Goal: Transaction & Acquisition: Purchase product/service

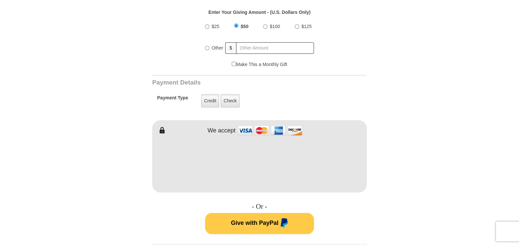
scroll to position [264, 0]
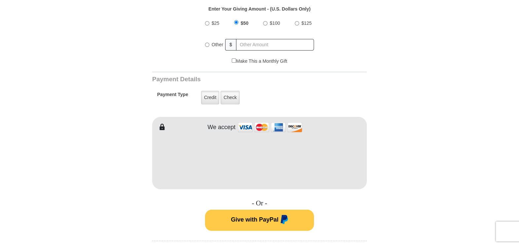
click at [206, 21] on input "$25" at bounding box center [207, 23] width 4 height 4
radio input "true"
click at [233, 58] on input "Make This a Monthly Gift" at bounding box center [234, 60] width 4 height 4
checkbox input "true"
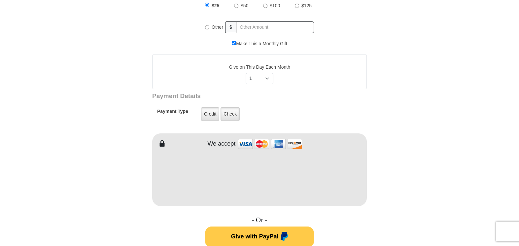
scroll to position [297, 0]
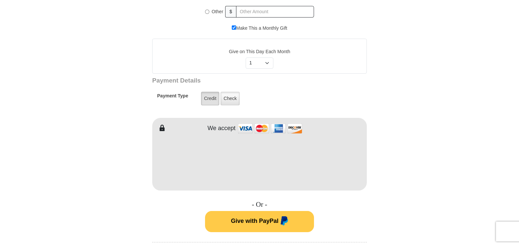
click at [209, 94] on label "Credit" at bounding box center [210, 99] width 18 height 14
click at [0, 0] on input "Credit" at bounding box center [0, 0] width 0 height 0
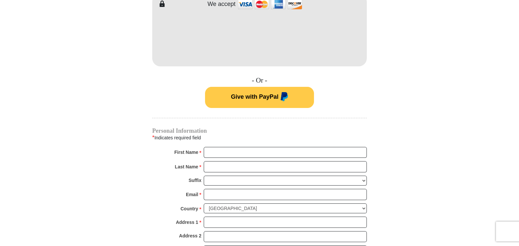
scroll to position [462, 0]
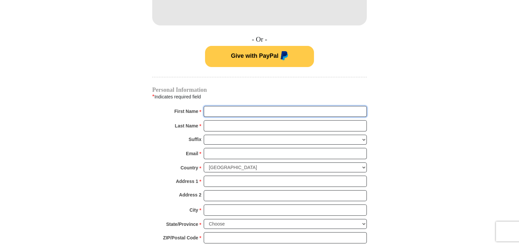
click at [271, 106] on input "First Name *" at bounding box center [285, 111] width 163 height 11
type input "[PERSON_NAME]"
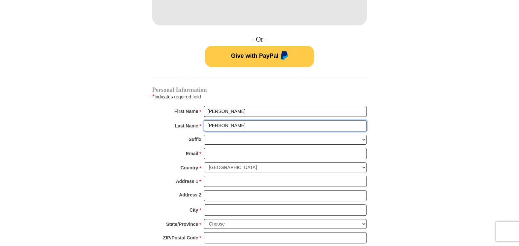
type input "[PERSON_NAME]"
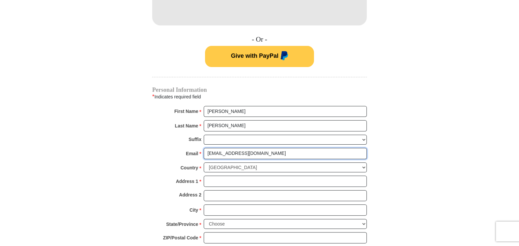
type input "[EMAIL_ADDRESS][DOMAIN_NAME]"
click at [238, 175] on input "Address 1 *" at bounding box center [285, 180] width 163 height 11
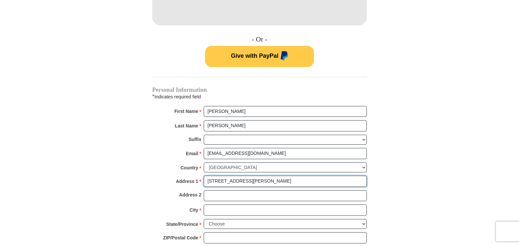
type input "[STREET_ADDRESS][PERSON_NAME]"
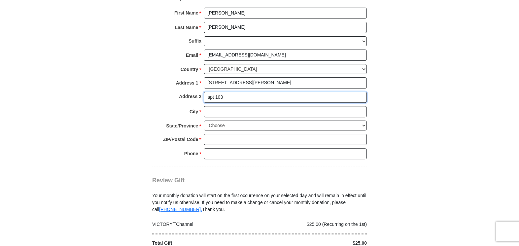
scroll to position [561, 0]
type input "apt 103"
click at [245, 105] on input "City *" at bounding box center [285, 110] width 163 height 11
type input "Salina"
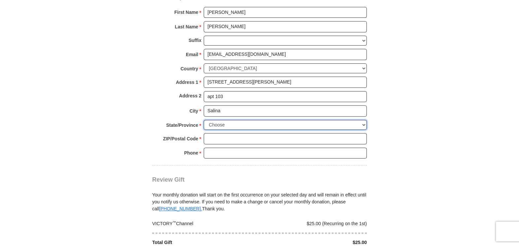
select select "KS"
type input "67401"
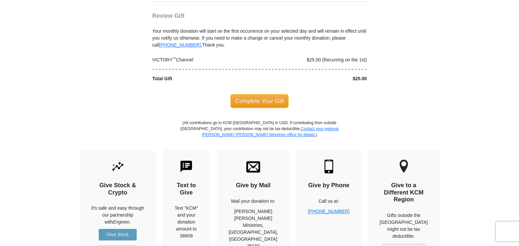
scroll to position [726, 0]
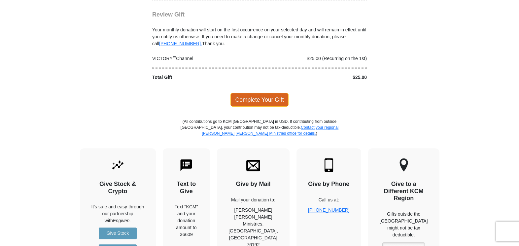
type input "7853174815"
click at [256, 93] on span "Complete Your Gift" at bounding box center [259, 100] width 58 height 14
